Goal: Information Seeking & Learning: Check status

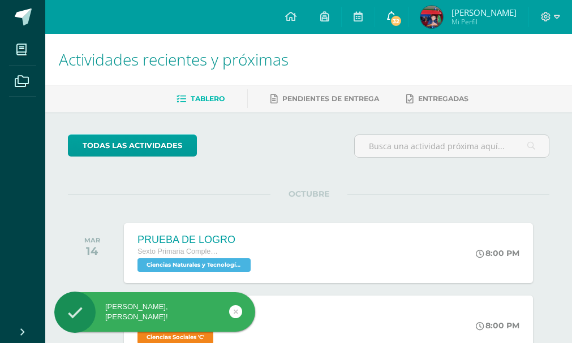
click at [402, 21] on span "32" at bounding box center [396, 21] width 12 height 12
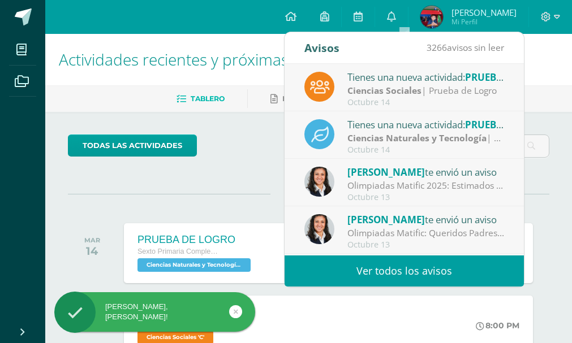
click at [423, 262] on link "Ver todos los avisos" at bounding box center [403, 271] width 239 height 31
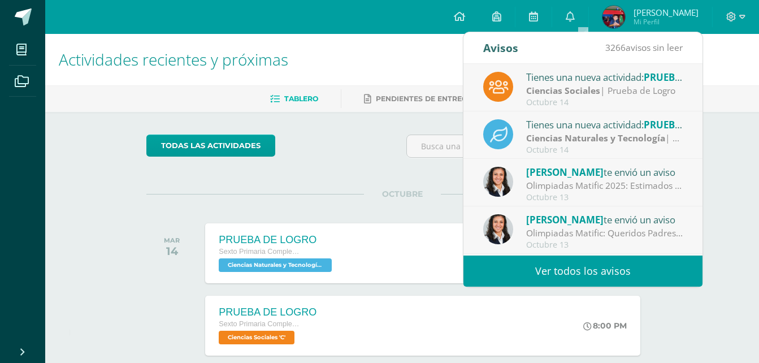
click at [523, 273] on link "Ver todos los avisos" at bounding box center [583, 271] width 239 height 31
click at [532, 270] on link "Ver todos los avisos" at bounding box center [583, 271] width 239 height 31
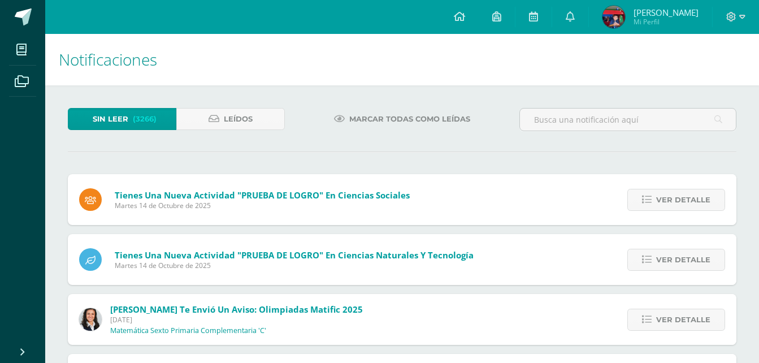
scroll to position [462, 0]
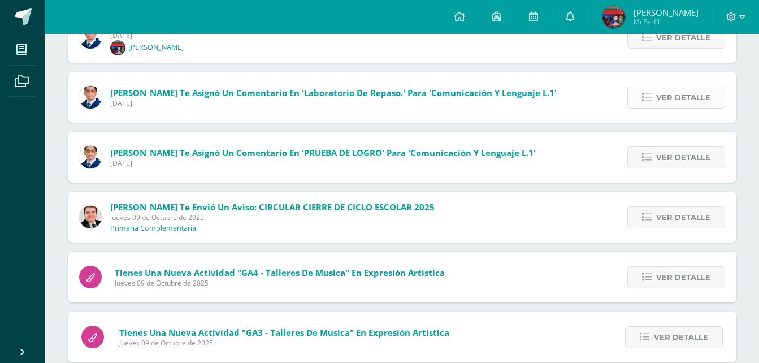
click at [651, 106] on link "Ver detalle" at bounding box center [677, 98] width 98 height 22
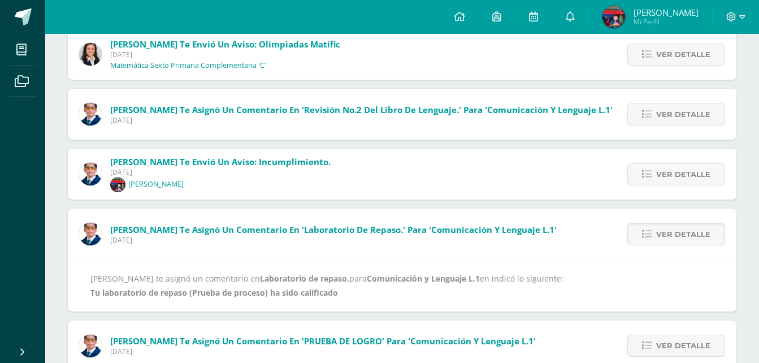
scroll to position [311, 0]
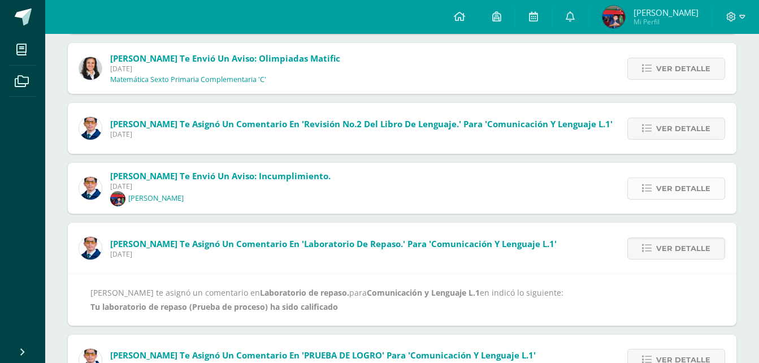
click at [648, 192] on icon at bounding box center [647, 189] width 10 height 10
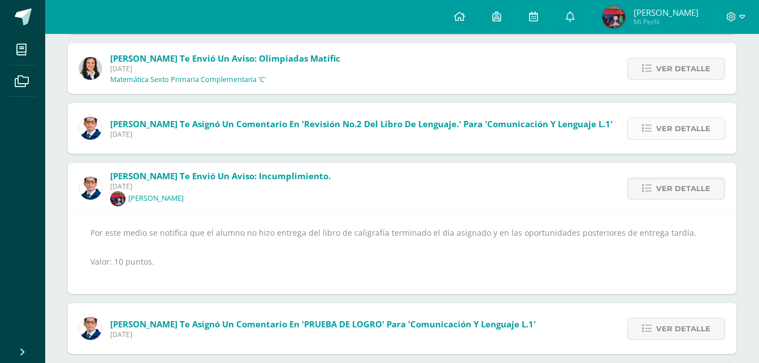
click at [673, 123] on span "Ver detalle" at bounding box center [684, 128] width 54 height 21
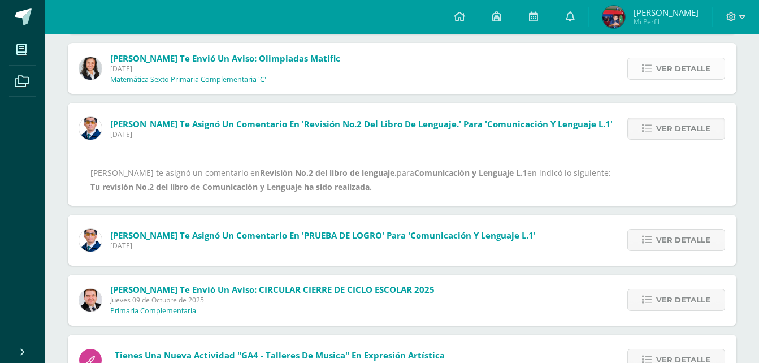
click at [674, 69] on span "Ver detalle" at bounding box center [684, 68] width 54 height 21
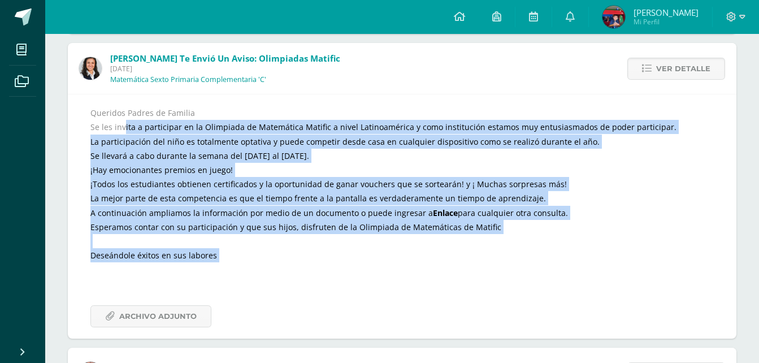
drag, startPoint x: 123, startPoint y: 130, endPoint x: 605, endPoint y: 276, distance: 504.0
click at [605, 276] on div "Queridos Padres de Familia Se les invita a participar en la Olimpiada de Matemá…" at bounding box center [402, 217] width 624 height 222
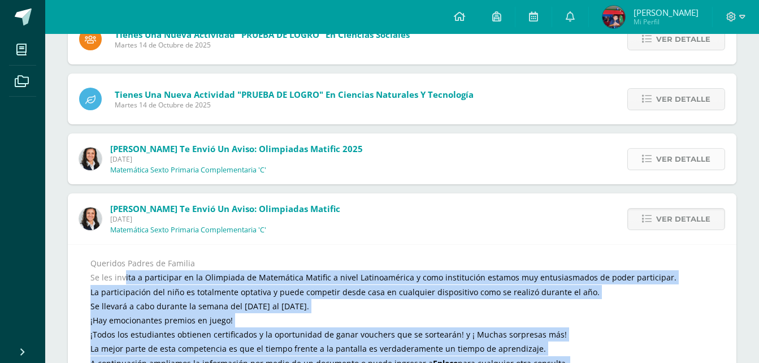
drag, startPoint x: 685, startPoint y: 164, endPoint x: 674, endPoint y: 161, distance: 12.2
click at [684, 164] on span "Ver detalle" at bounding box center [684, 159] width 54 height 21
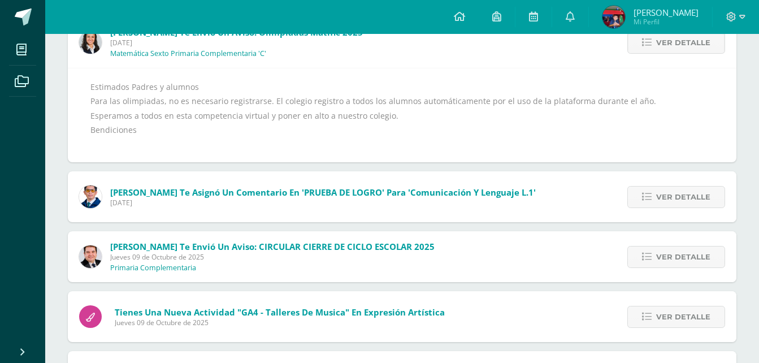
scroll to position [311, 0]
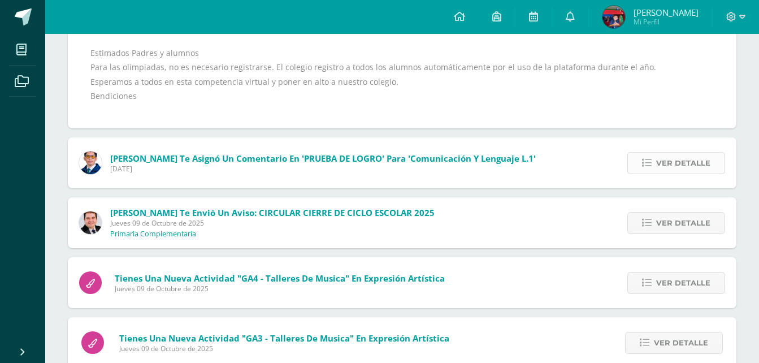
click at [689, 166] on span "Ver detalle" at bounding box center [684, 163] width 54 height 21
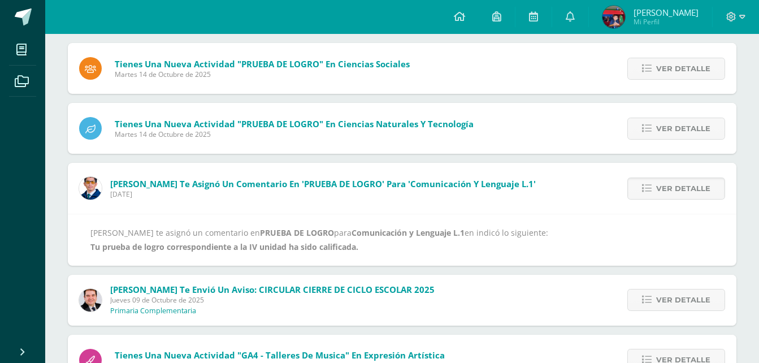
scroll to position [110, 0]
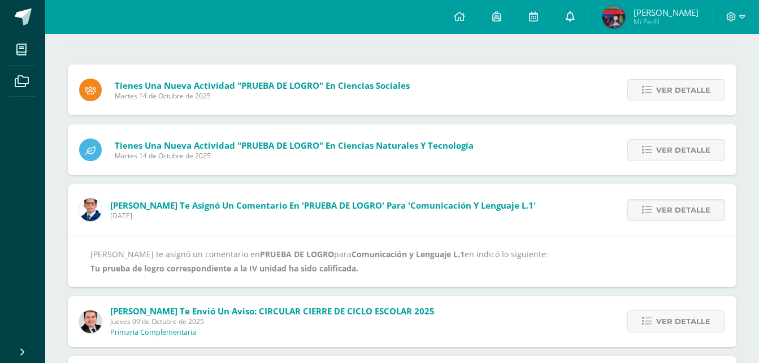
click at [576, 19] on link at bounding box center [571, 17] width 36 height 34
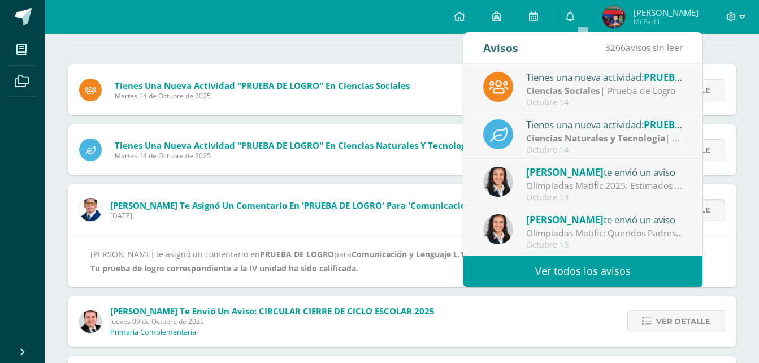
click at [675, 17] on span "[PERSON_NAME]" at bounding box center [666, 12] width 65 height 11
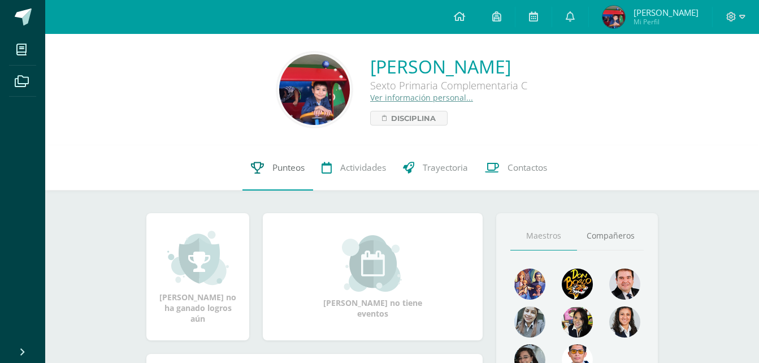
click at [279, 165] on span "Punteos" at bounding box center [289, 168] width 32 height 12
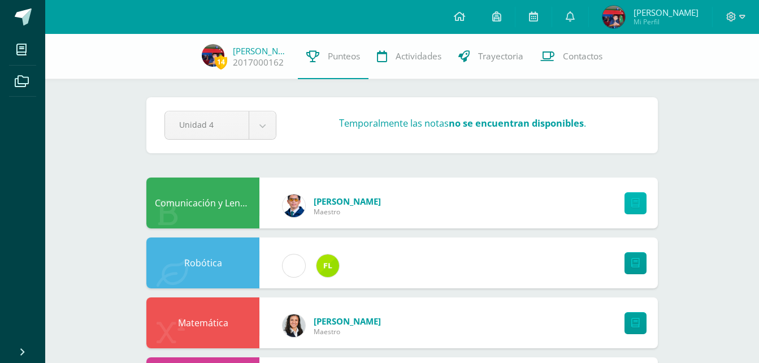
click at [634, 204] on icon at bounding box center [636, 203] width 8 height 10
click at [228, 195] on div "Comunicación y Lenguaje L.1" at bounding box center [202, 203] width 113 height 51
click at [344, 220] on div "[PERSON_NAME] Maestro" at bounding box center [331, 205] width 121 height 51
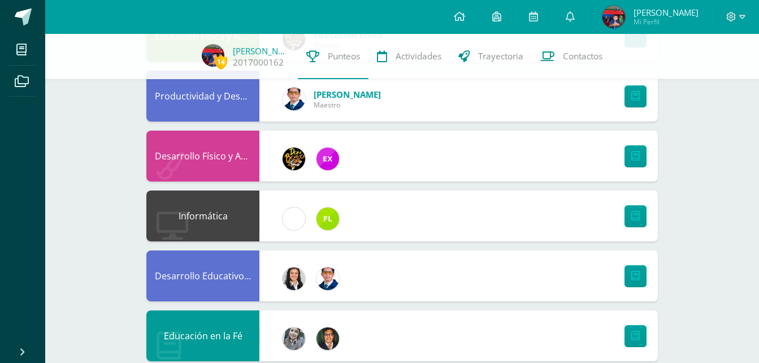
scroll to position [275, 0]
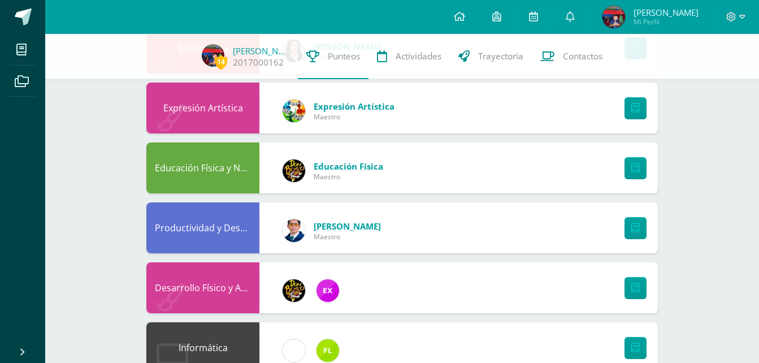
click at [206, 105] on div "Expresión Artística" at bounding box center [202, 108] width 113 height 51
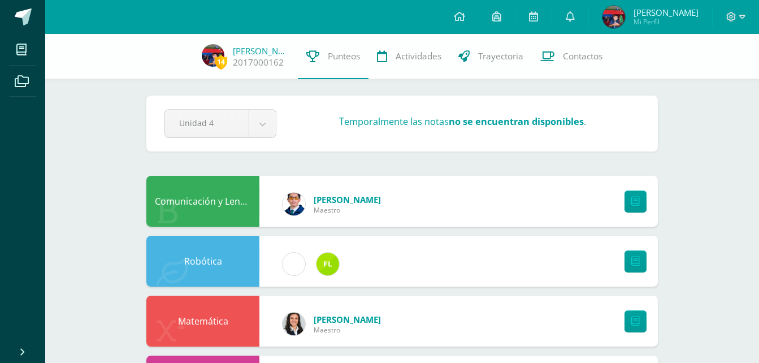
scroll to position [0, 0]
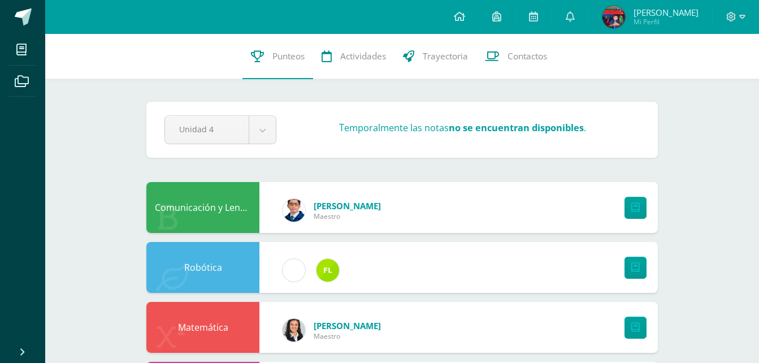
click at [248, 206] on div "Comunicación y Lenguaje L.1" at bounding box center [202, 207] width 113 height 51
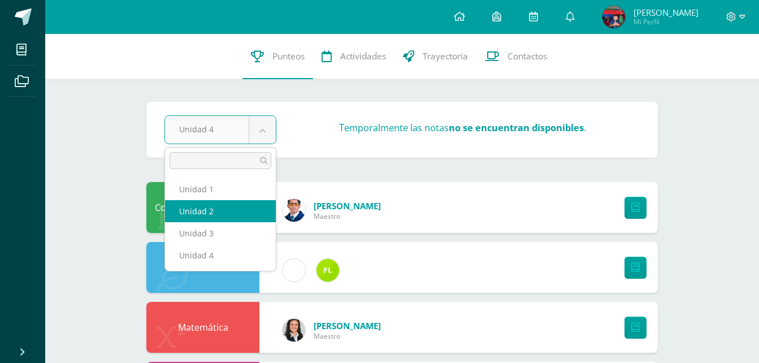
select select "Unidad 2"
